Goal: Use online tool/utility: Utilize a website feature to perform a specific function

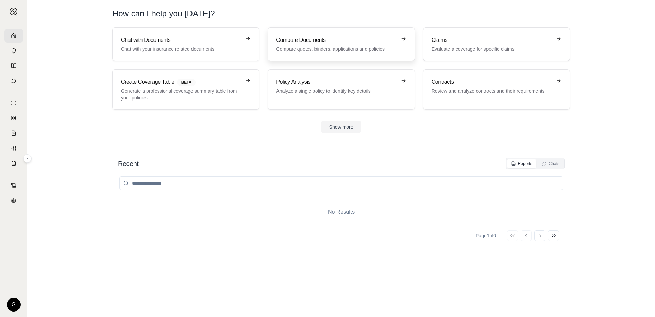
click at [326, 39] on h3 "Compare Documents" at bounding box center [336, 40] width 120 height 8
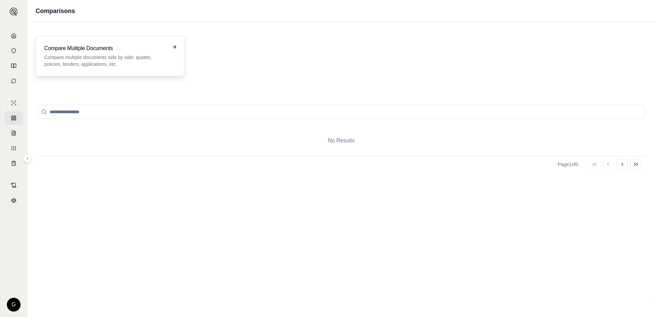
click at [73, 61] on p "Compare multiple documents side by side: quotes, policies, binders, application…" at bounding box center [105, 61] width 122 height 14
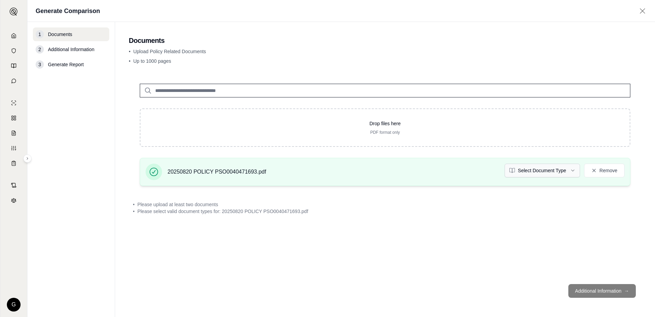
click at [575, 169] on html "G Generate Comparison 1 Documents 2 Additional Information 3 Generate Report Do…" at bounding box center [327, 158] width 655 height 317
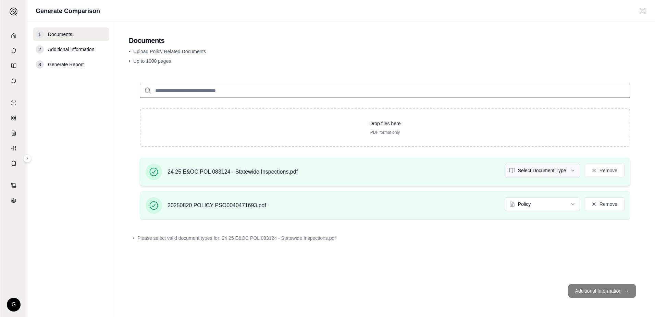
click at [573, 169] on html "G Generate Comparison 1 Documents 2 Additional Information 3 Generate Report Do…" at bounding box center [327, 158] width 655 height 317
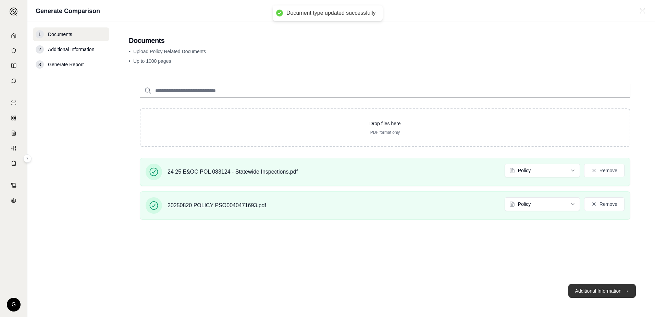
click at [605, 294] on button "Additional Information →" at bounding box center [601, 291] width 67 height 14
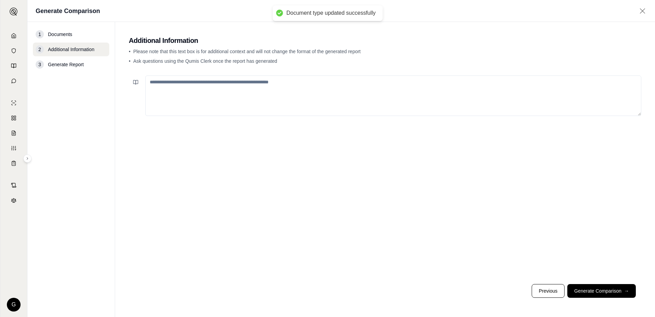
click at [248, 88] on textarea at bounding box center [393, 95] width 496 height 40
type textarea "*"
click at [15, 34] on icon at bounding box center [14, 35] width 4 height 4
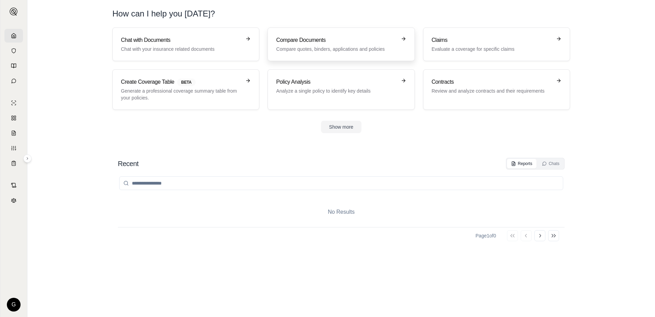
click at [328, 46] on p "Compare quotes, binders, applications and policies" at bounding box center [336, 49] width 120 height 7
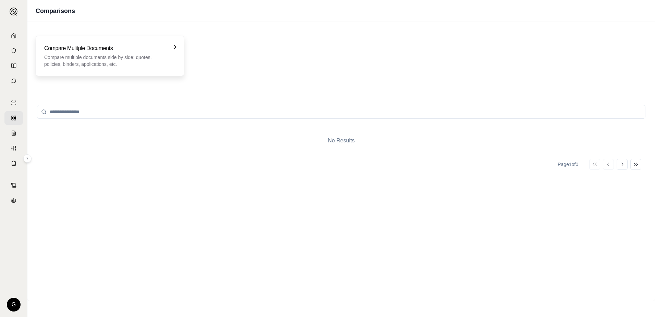
click at [110, 55] on p "Compare multiple documents side by side: quotes, policies, binders, application…" at bounding box center [105, 61] width 122 height 14
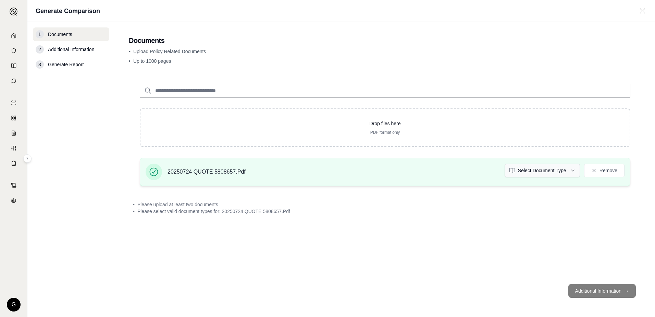
click at [571, 171] on html "G Generate Comparison 1 Documents 2 Additional Information 3 Generate Report Do…" at bounding box center [327, 158] width 655 height 317
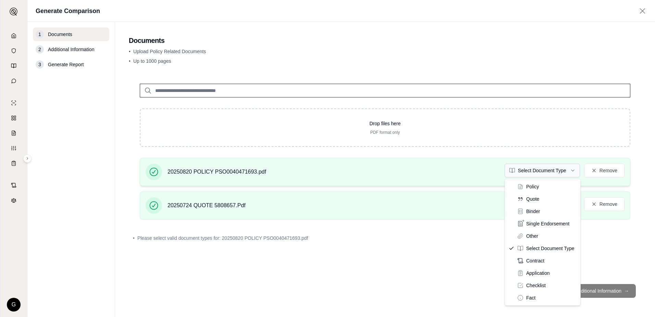
click at [572, 169] on html "G Generate Comparison 1 Documents 2 Additional Information 3 Generate Report Do…" at bounding box center [327, 158] width 655 height 317
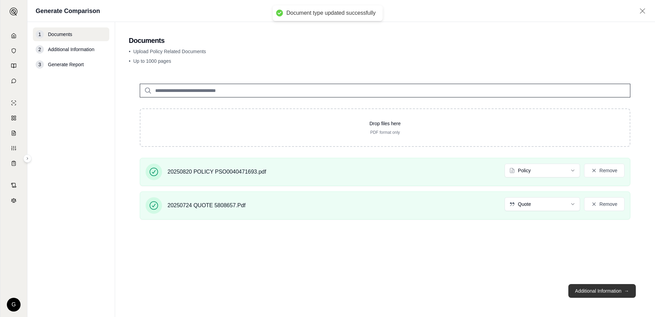
click at [598, 286] on button "Additional Information →" at bounding box center [601, 291] width 67 height 14
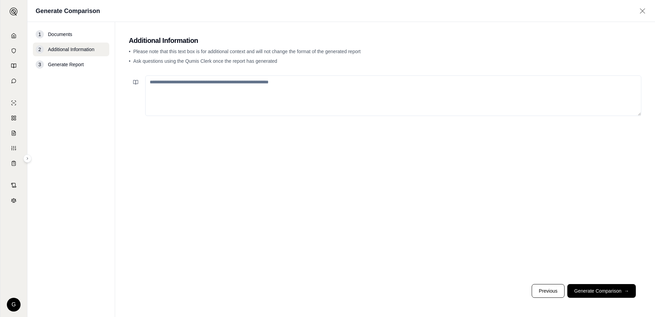
click at [176, 84] on textarea at bounding box center [393, 95] width 496 height 40
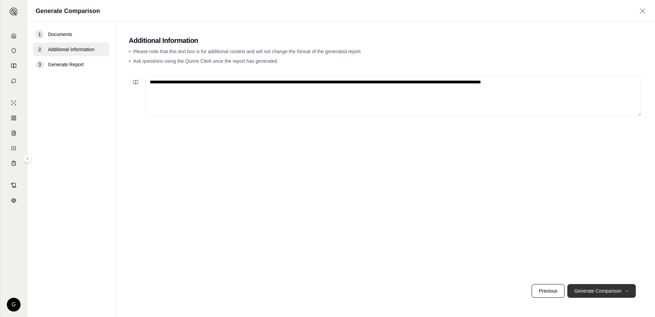
type textarea "**********"
click at [599, 292] on button "Generate Comparison →" at bounding box center [601, 291] width 69 height 14
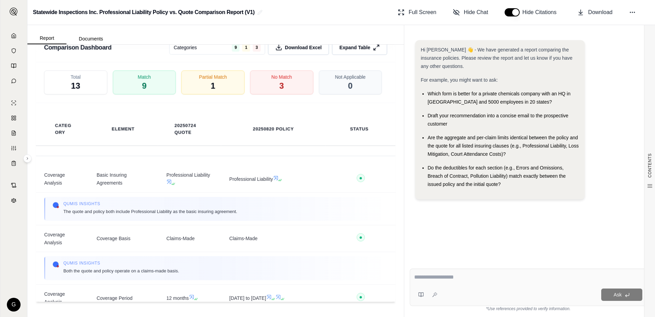
scroll to position [896, 0]
click at [279, 86] on span "3" at bounding box center [281, 85] width 5 height 12
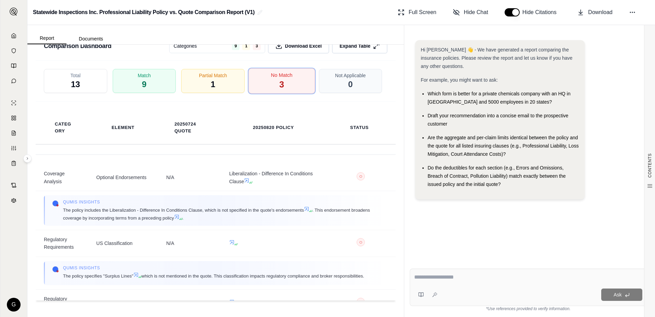
click at [272, 76] on span "No Match" at bounding box center [282, 75] width 22 height 7
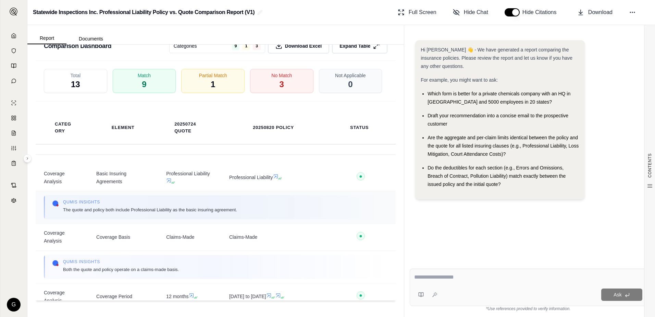
scroll to position [34, 0]
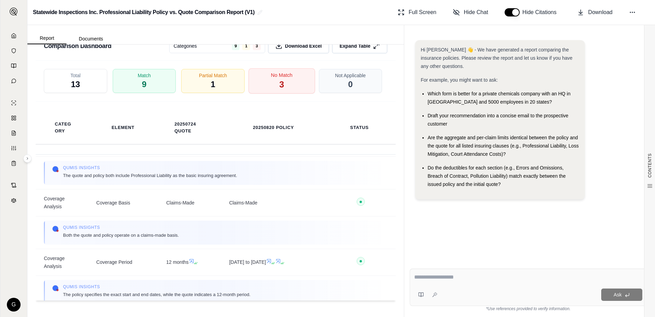
click at [281, 80] on div "No Match 3" at bounding box center [281, 80] width 66 height 25
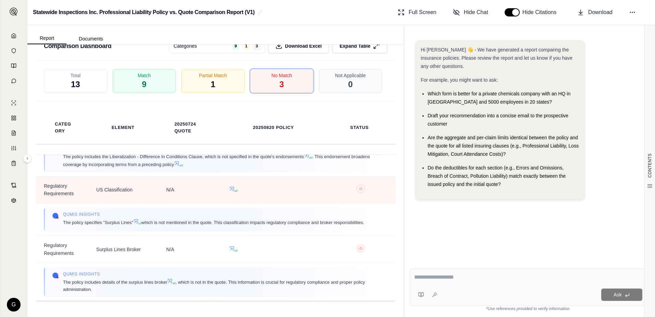
scroll to position [64, 0]
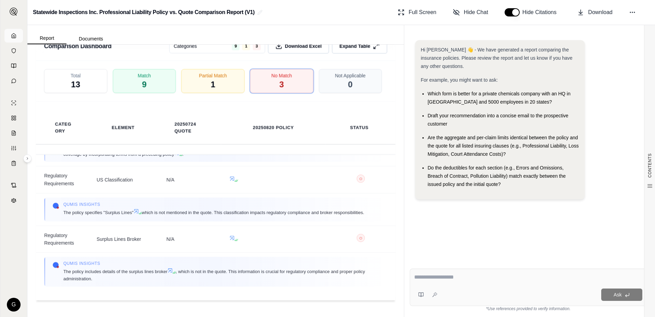
click at [13, 36] on polyline at bounding box center [13, 37] width 1 height 2
